Goal: Transaction & Acquisition: Purchase product/service

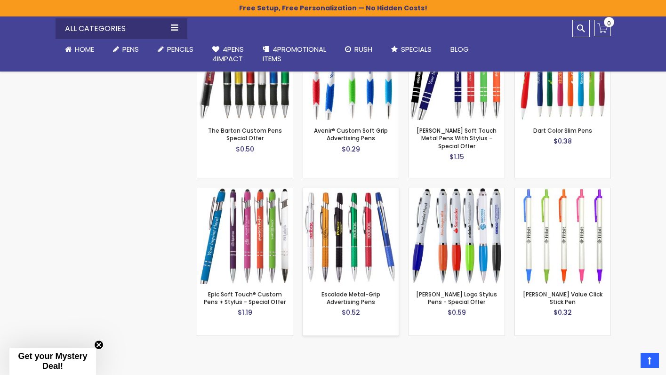
scroll to position [800, 0]
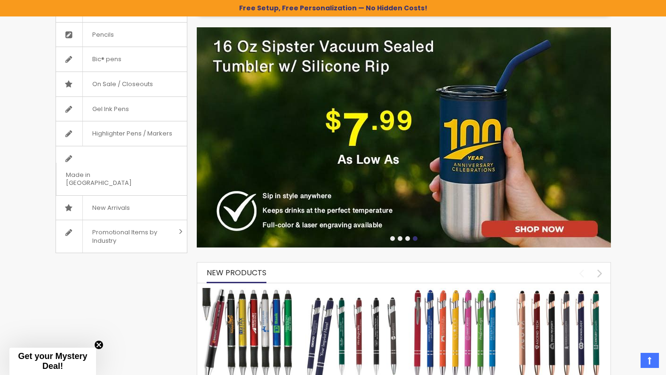
scroll to position [0, 0]
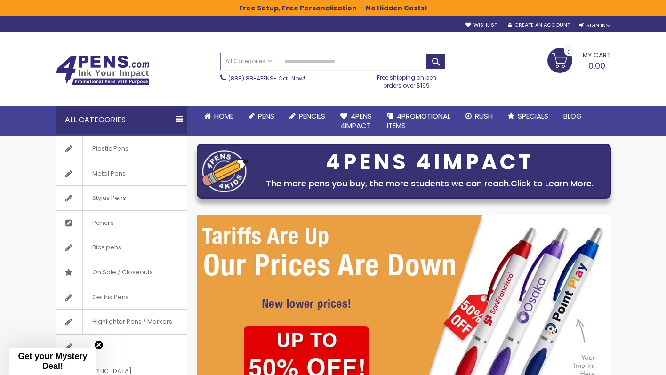
click at [329, 62] on input "Search" at bounding box center [333, 61] width 225 height 16
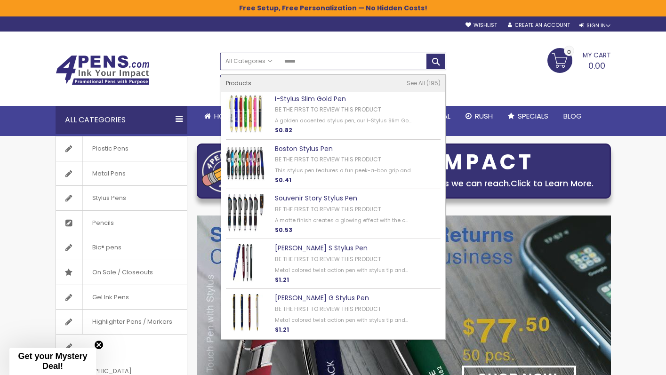
type input "******"
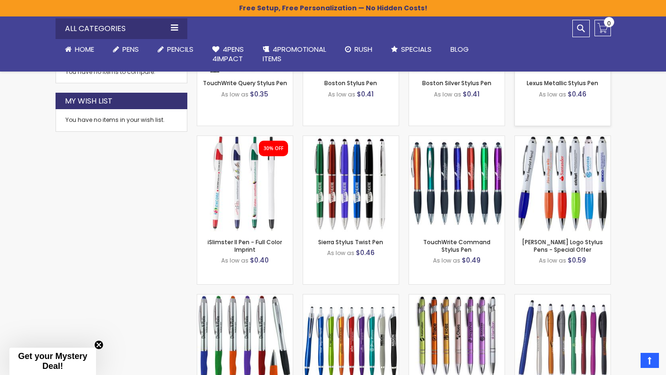
scroll to position [565, 0]
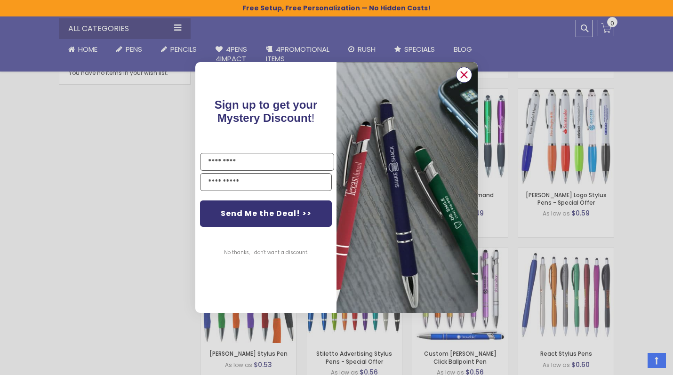
click at [461, 76] on circle "Close dialog" at bounding box center [464, 75] width 14 height 14
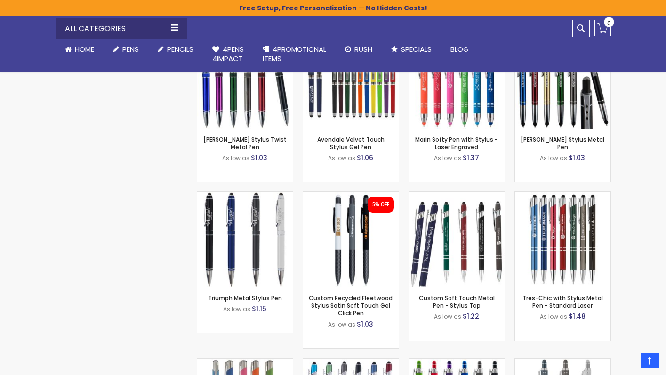
scroll to position [2213, 0]
